Goal: Transaction & Acquisition: Subscribe to service/newsletter

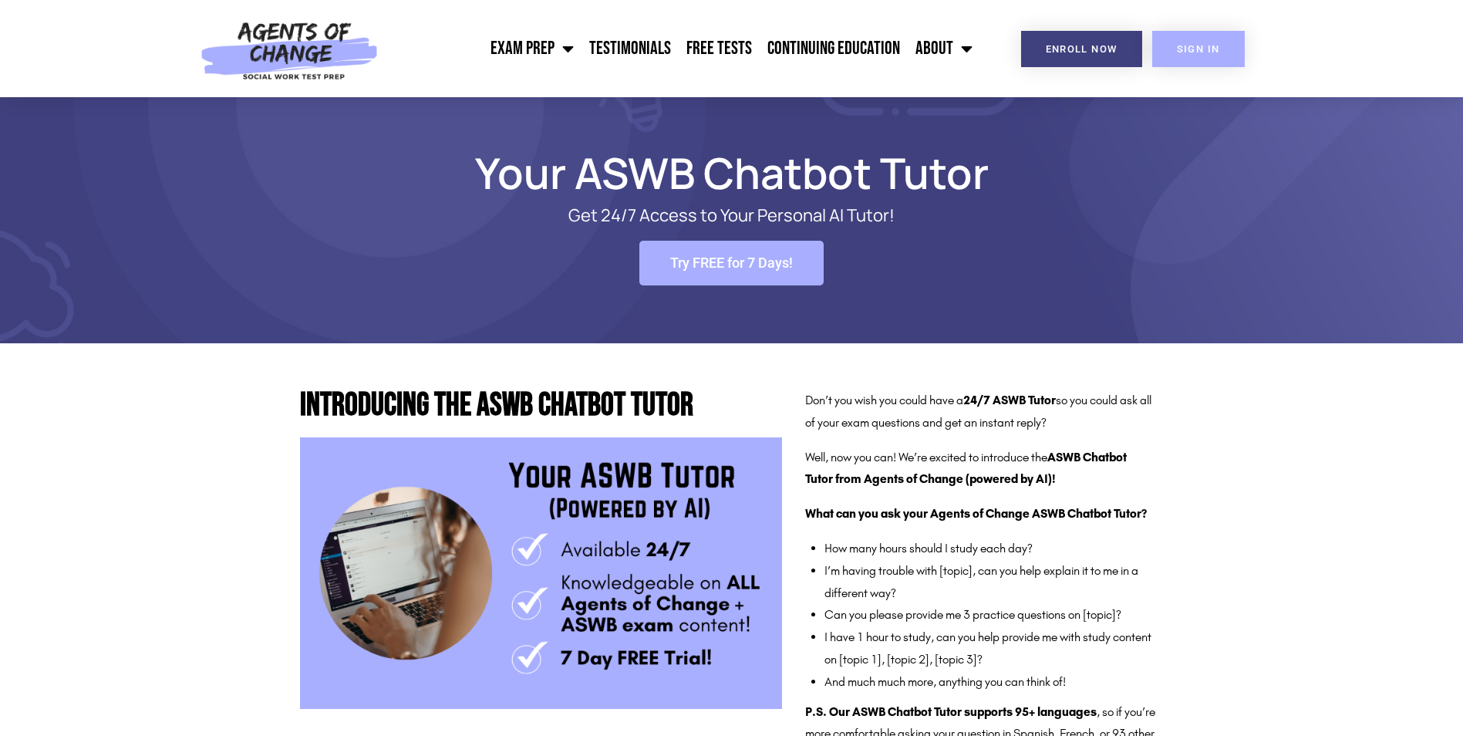
click at [1193, 49] on span "SIGN IN" at bounding box center [1198, 49] width 43 height 10
click at [723, 264] on span "Try FREE for 7 Days!" at bounding box center [731, 263] width 123 height 14
